Goal: Task Accomplishment & Management: Manage account settings

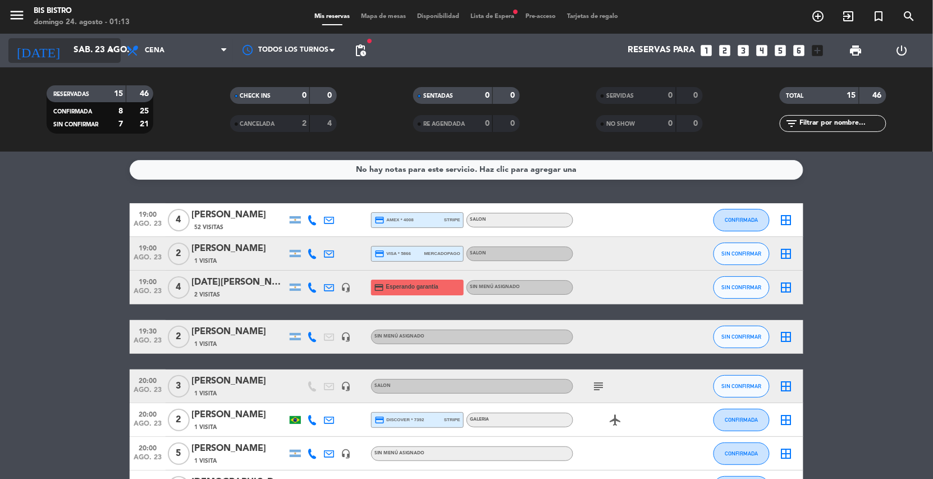
click at [75, 42] on input "sáb. 23 ago." at bounding box center [124, 50] width 112 height 21
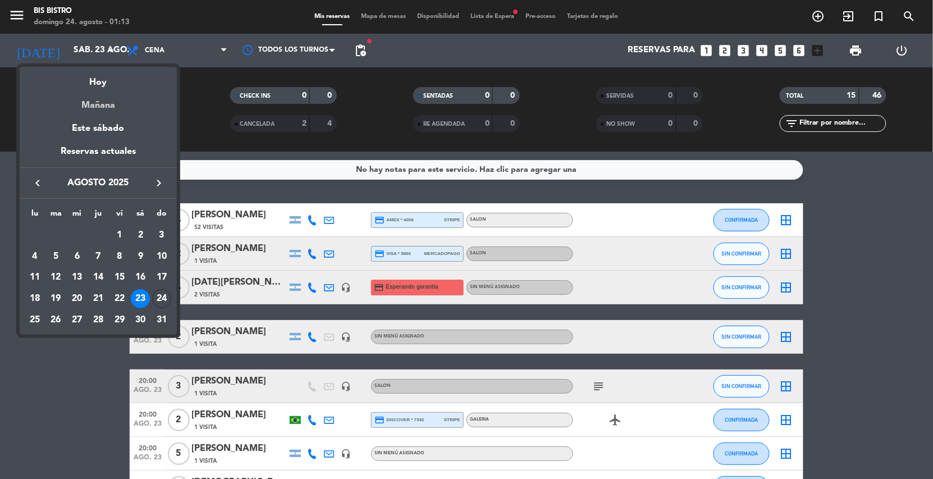
click at [97, 100] on div "Mañana" at bounding box center [98, 101] width 157 height 23
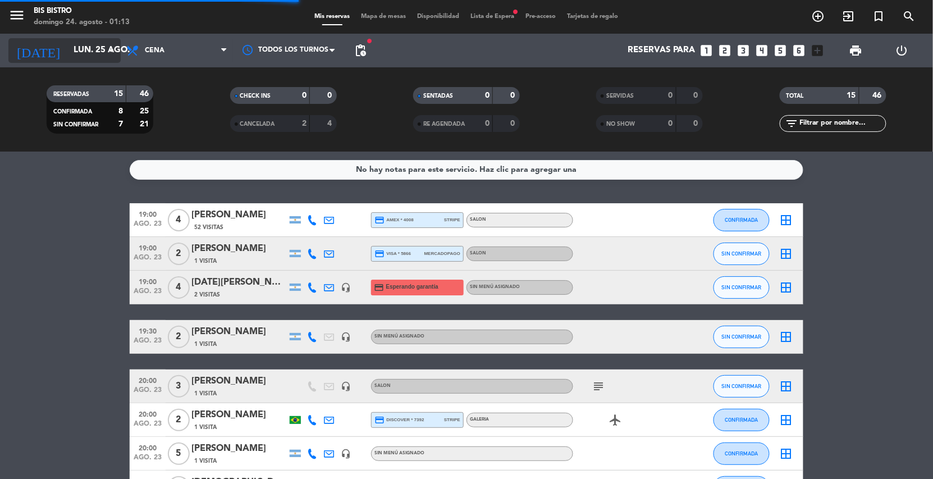
click at [104, 40] on input "lun. 25 ago." at bounding box center [124, 50] width 112 height 21
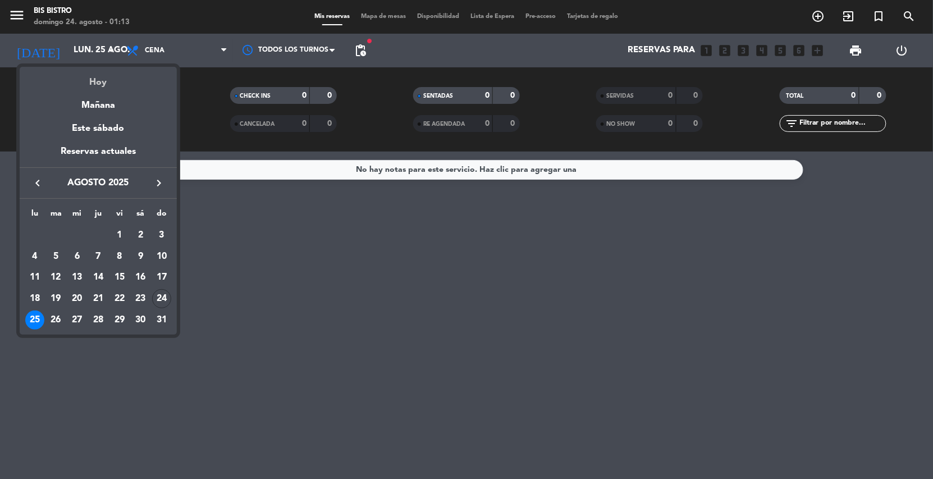
click at [93, 81] on div "Hoy" at bounding box center [98, 78] width 157 height 23
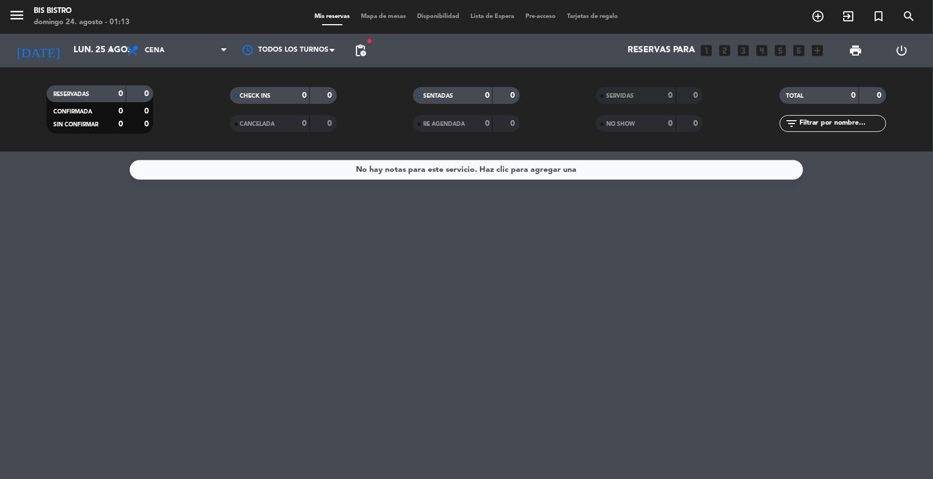
type input "dom. 24 ago."
click at [163, 49] on span "Cena" at bounding box center [155, 51] width 20 height 8
click at [163, 97] on div "menu Bis Bistro [DATE] 24. agosto - 01:13 Mis reservas Mapa de mesas Disponibil…" at bounding box center [466, 76] width 933 height 152
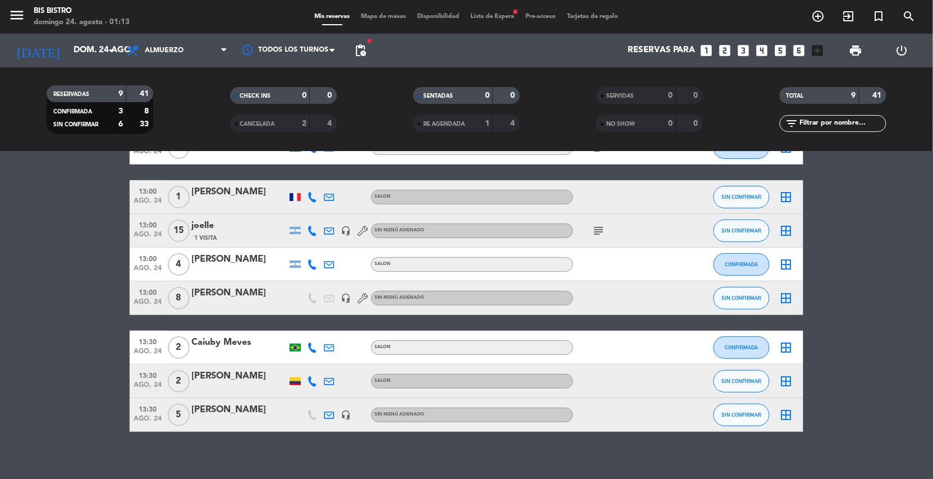
scroll to position [115, 0]
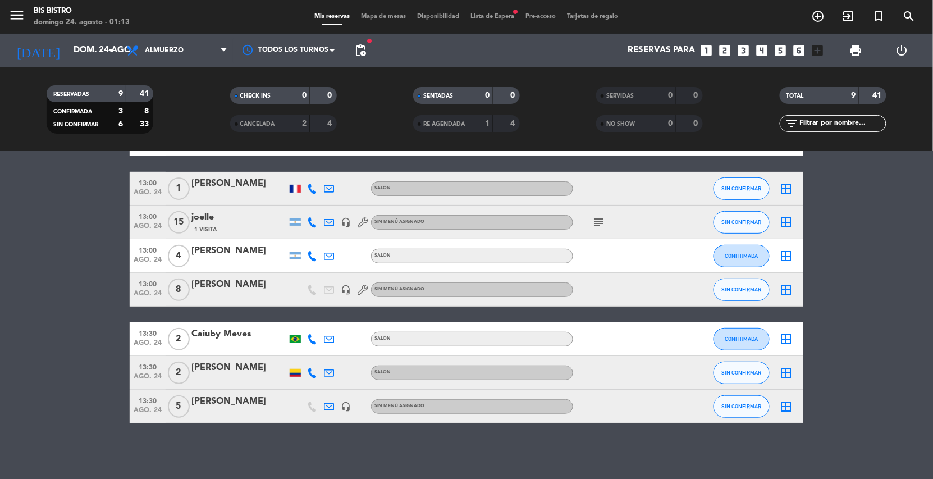
click at [178, 287] on span "8" at bounding box center [179, 289] width 22 height 22
click at [224, 282] on div "[PERSON_NAME]" at bounding box center [238, 284] width 95 height 15
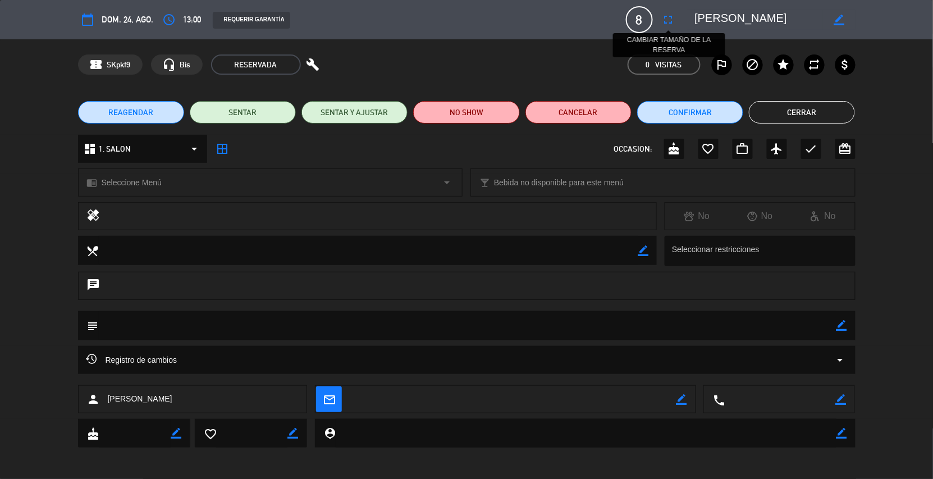
click at [668, 20] on icon "fullscreen" at bounding box center [668, 19] width 13 height 13
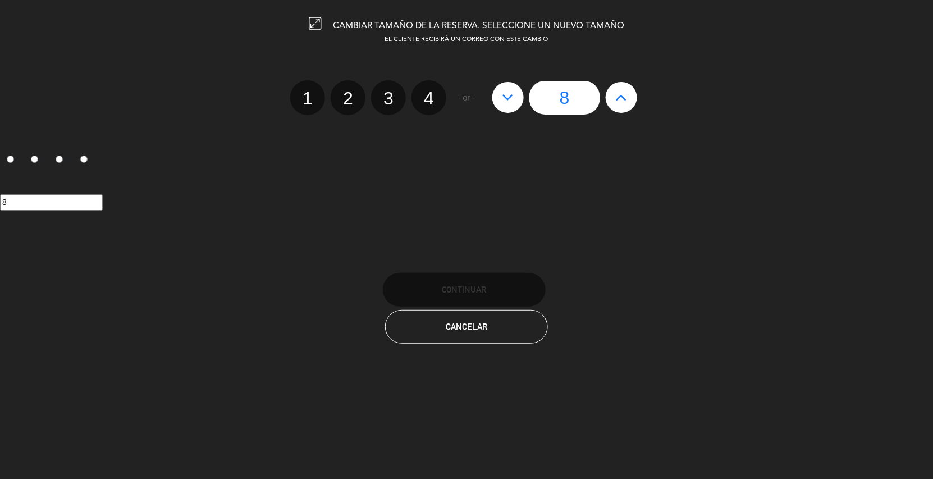
click at [627, 98] on icon at bounding box center [621, 97] width 12 height 18
type input "9"
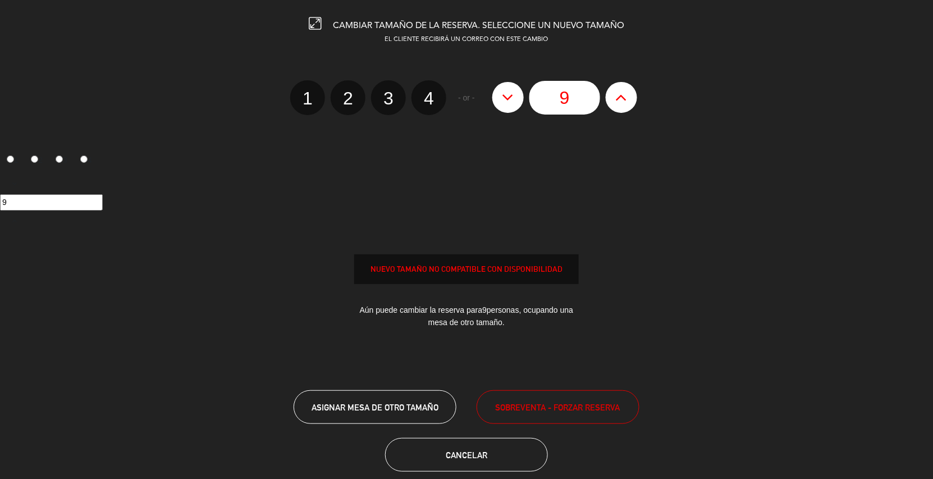
click at [627, 98] on icon at bounding box center [621, 97] width 12 height 18
type input "10"
click at [403, 410] on span "ASIGNAR MESA DE OTRO TAMAÑO" at bounding box center [375, 408] width 127 height 10
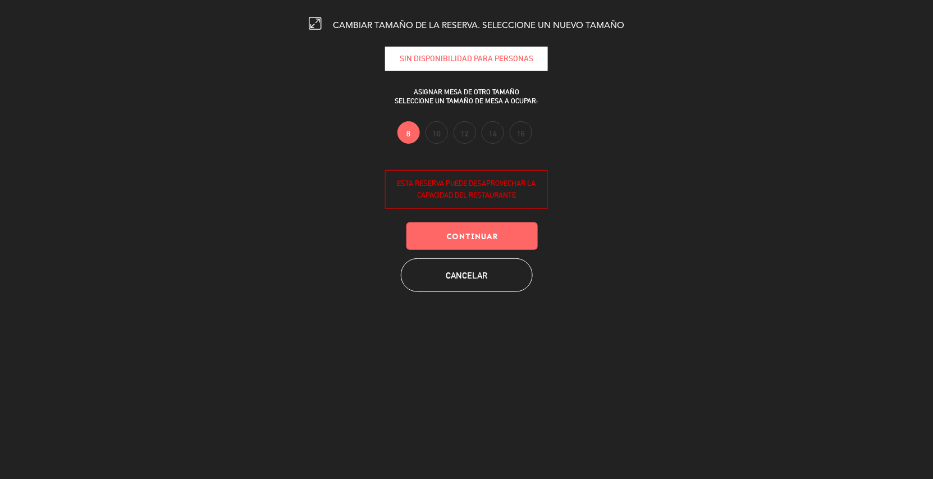
click at [437, 134] on label "10" at bounding box center [437, 132] width 22 height 22
click at [437, 132] on label "10" at bounding box center [437, 132] width 22 height 22
click at [478, 277] on button "Cancelar" at bounding box center [467, 275] width 132 height 34
